Goal: Find specific page/section: Find specific page/section

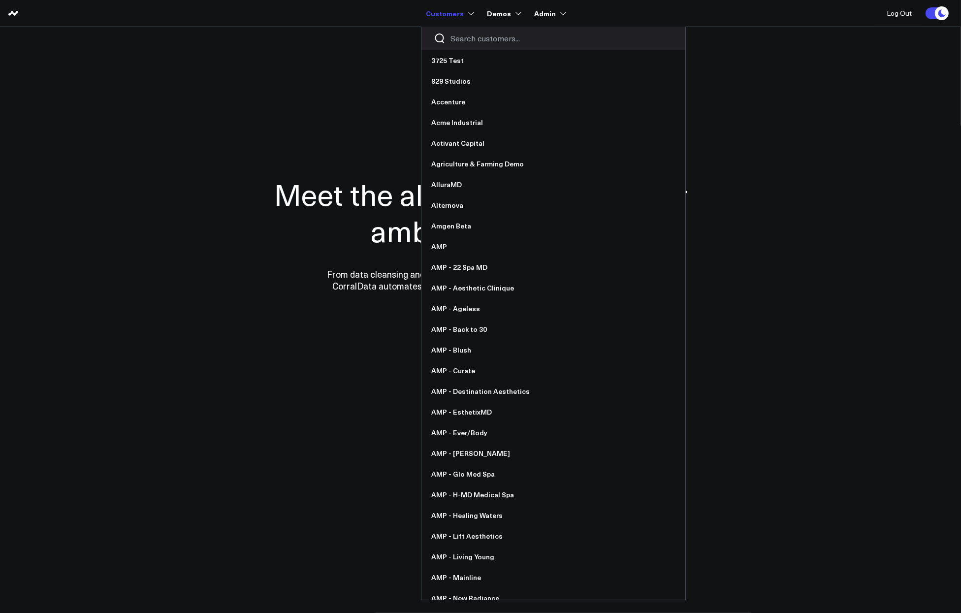
click at [453, 36] on input "Search customers input" at bounding box center [562, 38] width 223 height 11
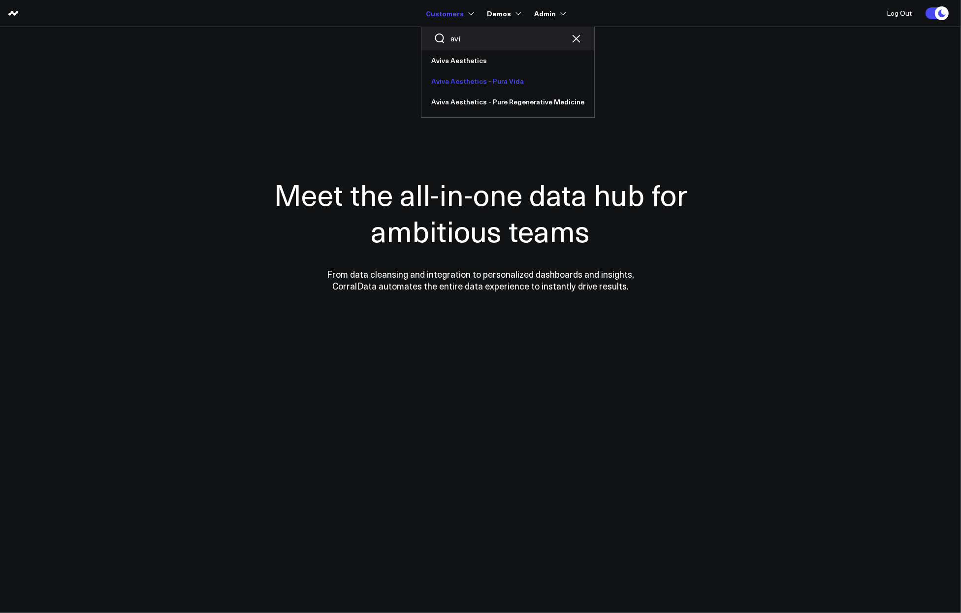
type input "avi"
click at [473, 84] on link "Aviva Aesthetics - Pura Vida" at bounding box center [507, 81] width 173 height 21
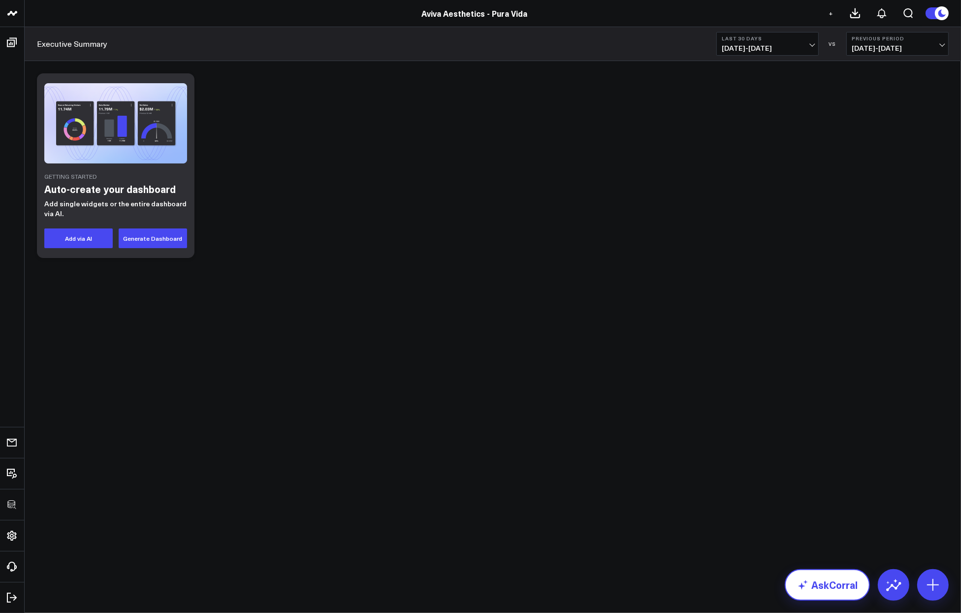
click at [843, 591] on link "AskCorral" at bounding box center [827, 585] width 85 height 32
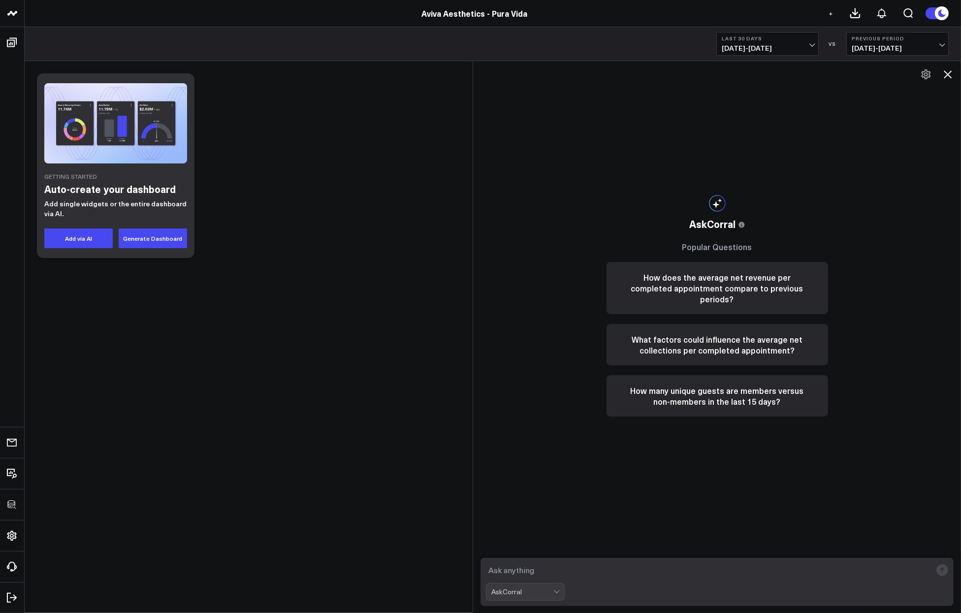
click at [415, 218] on div "Getting Started Auto-create your dashboard Add single widgets or the entire das…" at bounding box center [493, 165] width 922 height 194
